Goal: Information Seeking & Learning: Learn about a topic

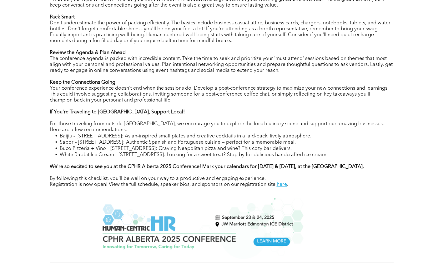
scroll to position [407, 0]
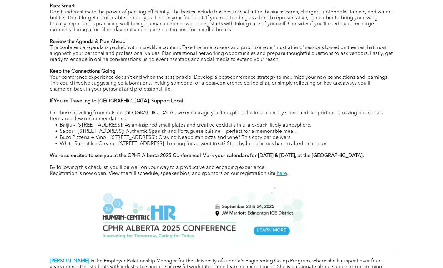
drag, startPoint x: 335, startPoint y: 141, endPoint x: 46, endPoint y: 102, distance: 291.6
click at [46, 102] on div "The countdown to the CPHR Alberta 2025 Conference has officially begun! This ye…" at bounding box center [221, 112] width 375 height 471
copy div "If You're Traveling to Edmonton, Support Local! For those traveling from outsid…"
click at [221, 109] on p at bounding box center [222, 107] width 344 height 6
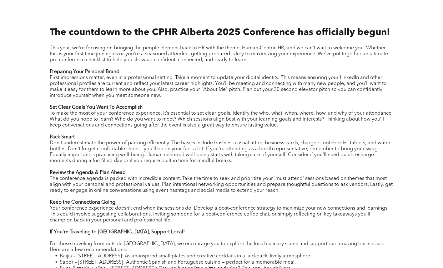
scroll to position [219, 0]
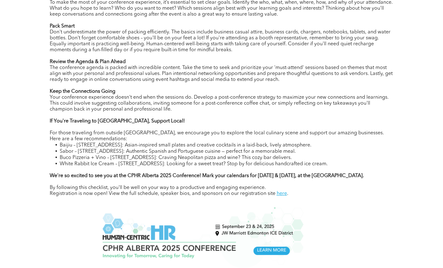
scroll to position [344, 0]
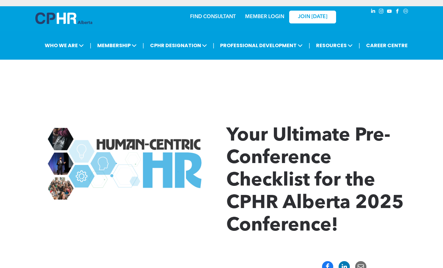
scroll to position [344, 0]
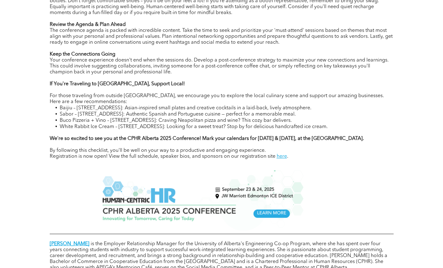
scroll to position [375, 0]
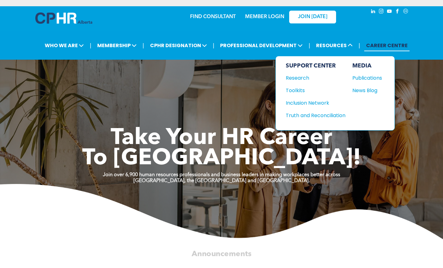
click at [377, 87] on div "News Blog" at bounding box center [365, 91] width 27 height 8
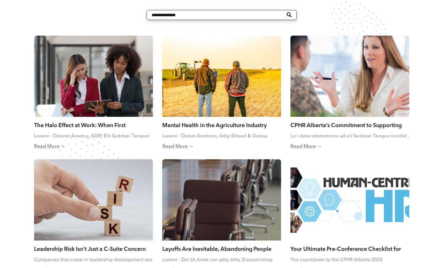
scroll to position [344, 0]
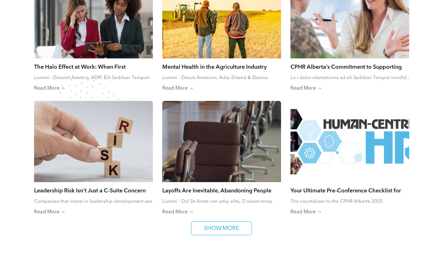
click at [316, 161] on div at bounding box center [350, 141] width 119 height 81
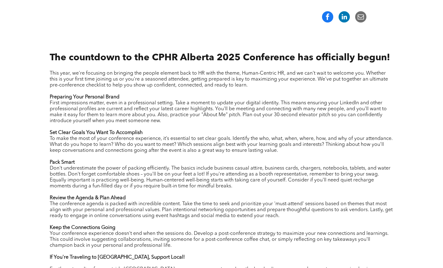
scroll to position [125, 0]
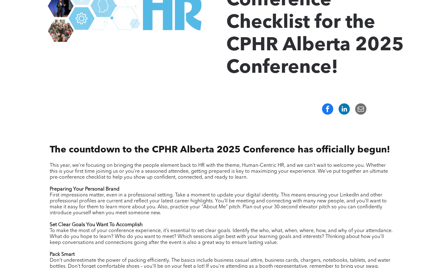
scroll to position [156, 0]
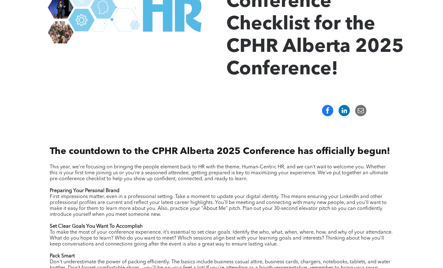
drag, startPoint x: 393, startPoint y: 18, endPoint x: 393, endPoint y: 21, distance: 3.9
click at [393, 18] on h1 "Your Ultimate Pre-Conference Checklist for the CPHR Alberta 2025 Conference!" at bounding box center [317, 24] width 183 height 113
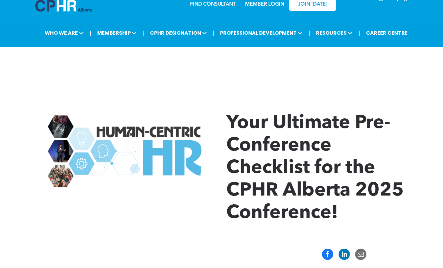
scroll to position [0, 0]
